Goal: Register for event/course

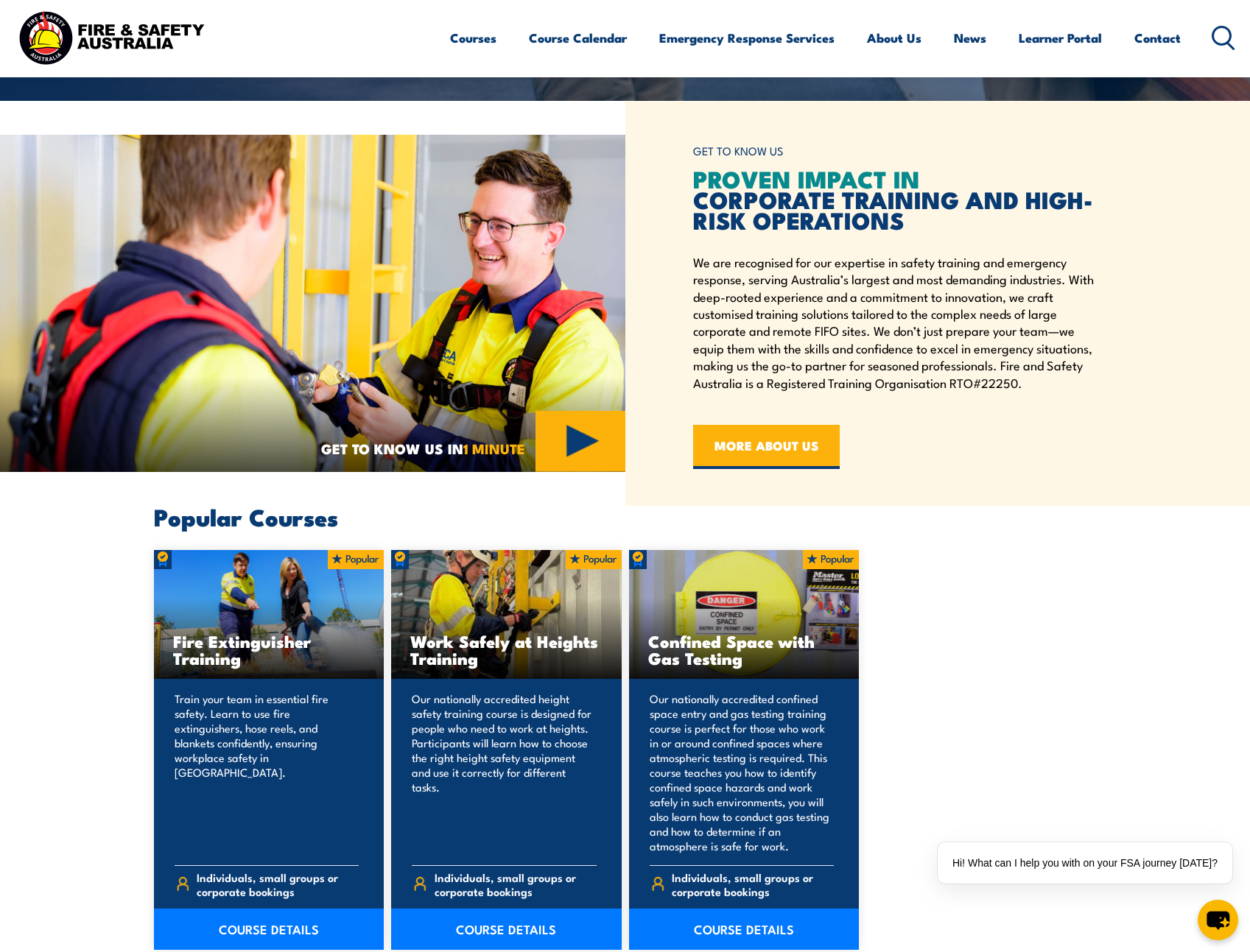
scroll to position [884, 0]
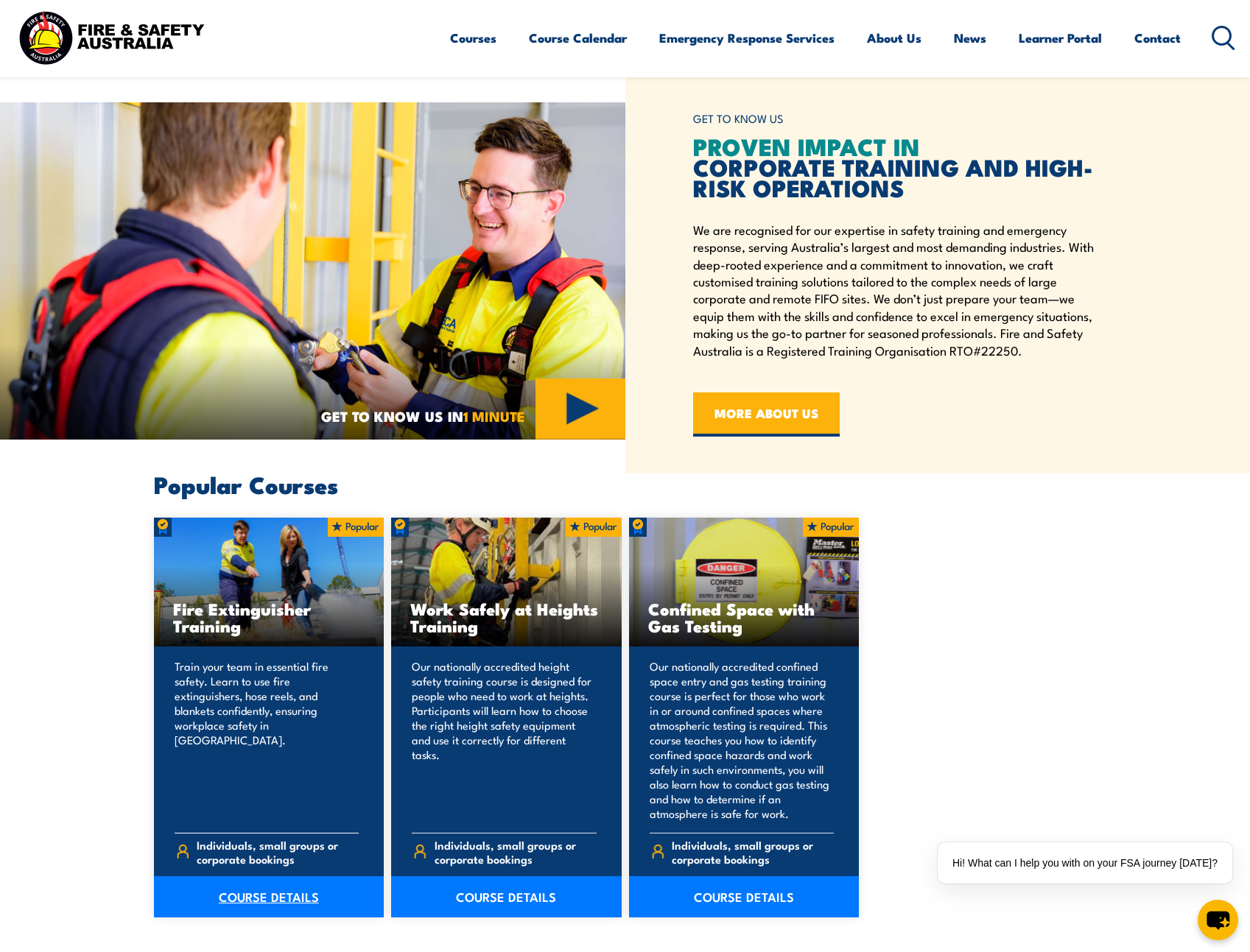
click at [256, 900] on link "COURSE DETAILS" at bounding box center [269, 897] width 231 height 42
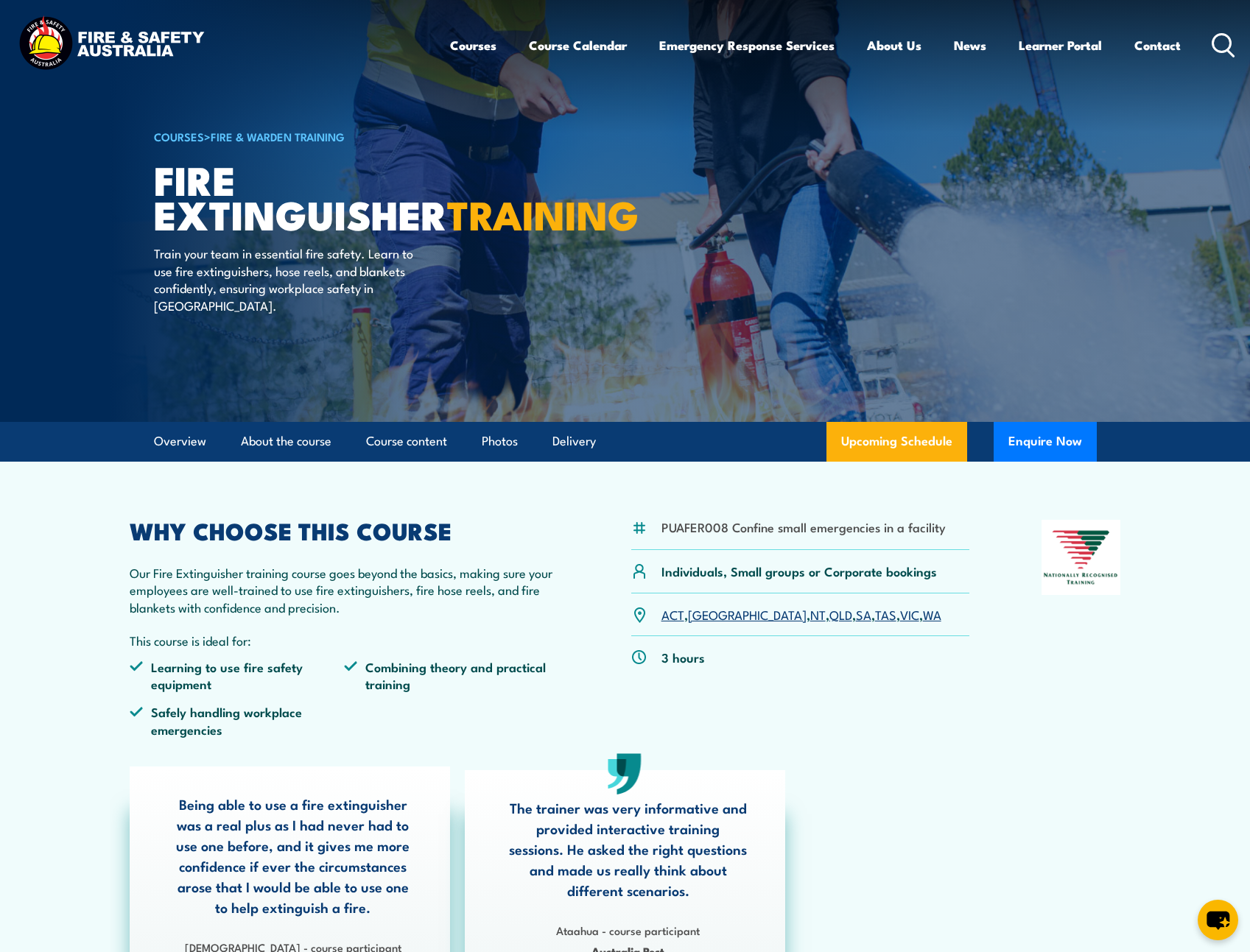
click at [923, 614] on link "WA" at bounding box center [932, 613] width 18 height 18
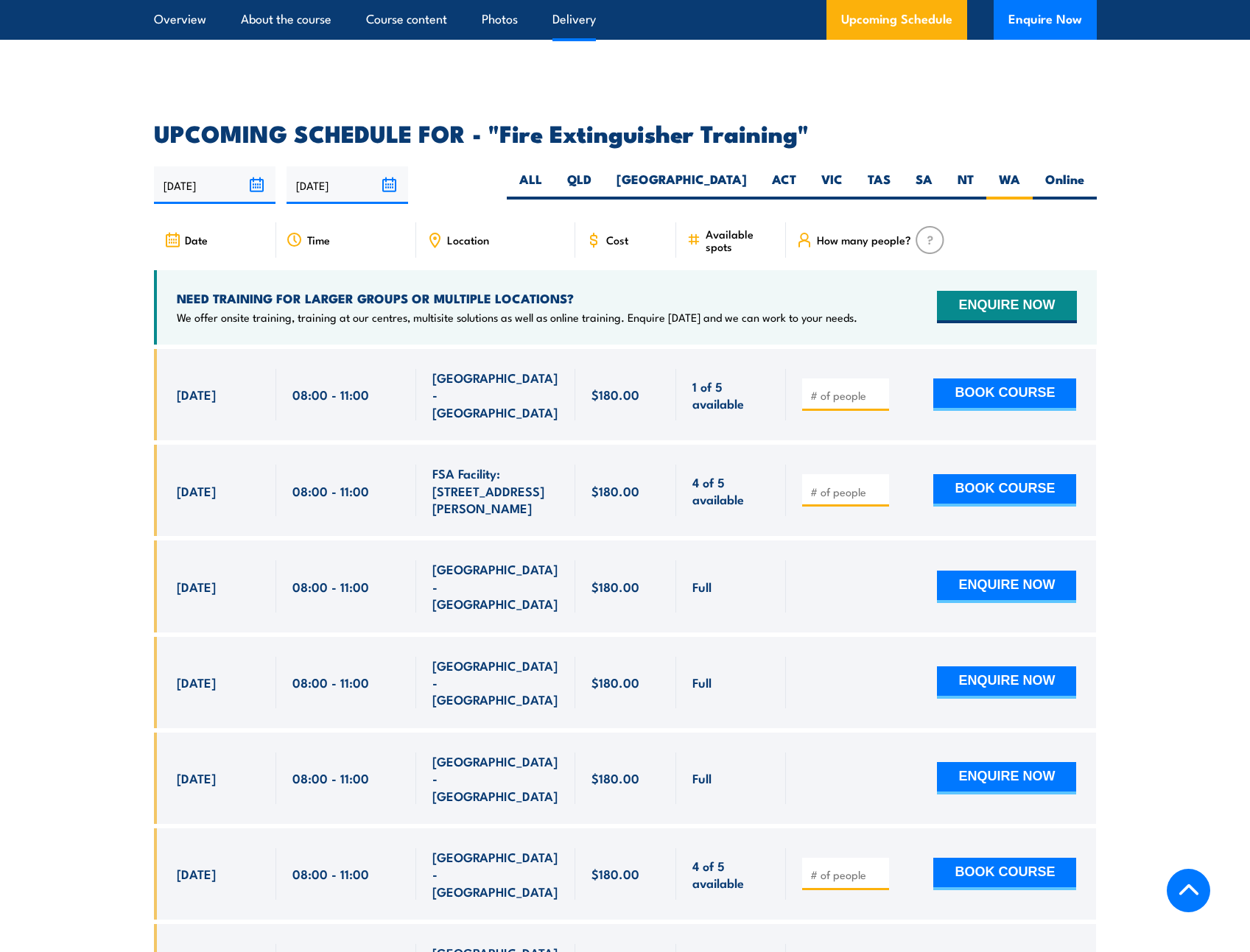
scroll to position [2472, 0]
